Goal: Information Seeking & Learning: Learn about a topic

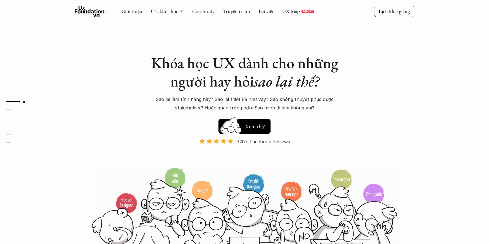
click at [202, 11] on link "Case Study" at bounding box center [203, 11] width 22 height 7
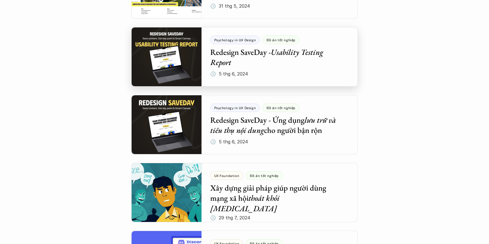
scroll to position [513, 0]
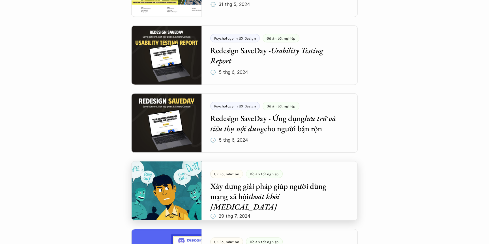
click at [170, 197] on div at bounding box center [244, 190] width 226 height 59
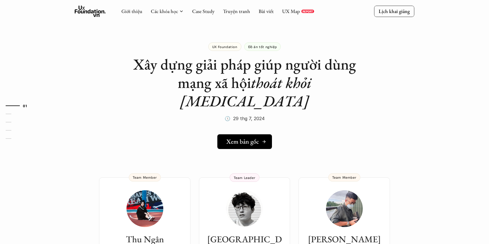
click at [253, 138] on h5 "Xem bản gốc" at bounding box center [242, 141] width 33 height 7
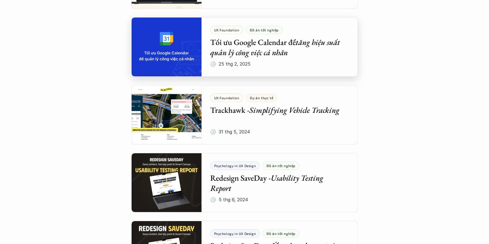
scroll to position [394, 0]
